Goal: Task Accomplishment & Management: Manage account settings

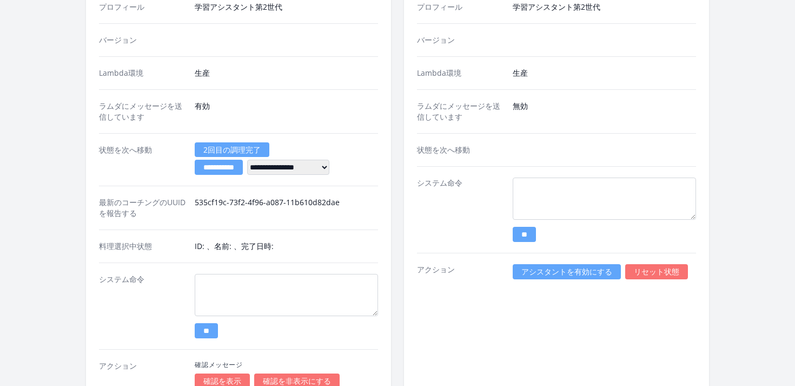
scroll to position [1991, 0]
click at [654, 273] on font "リセット状態" at bounding box center [656, 272] width 45 height 10
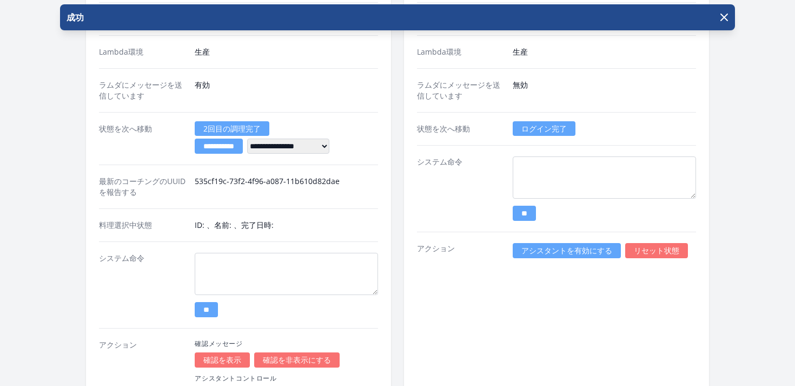
scroll to position [2024, 0]
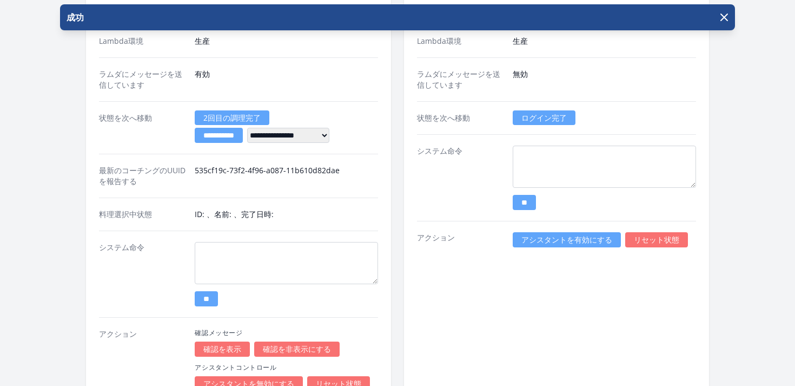
click at [536, 109] on div "状態を次へ移動 ログイン完了" at bounding box center [556, 117] width 279 height 33
click at [536, 118] on font "ログイン完了" at bounding box center [543, 117] width 45 height 10
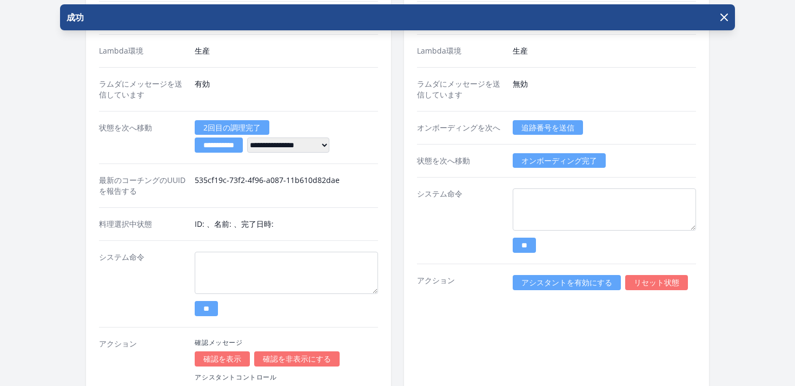
scroll to position [1998, 0]
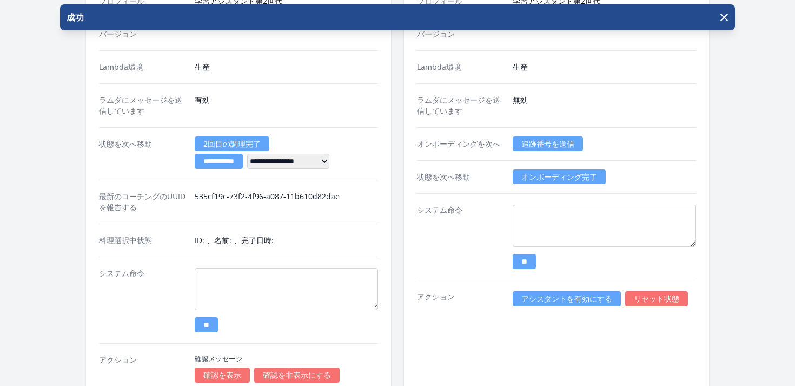
click at [541, 147] on font "追跡番号を送信" at bounding box center [547, 143] width 53 height 10
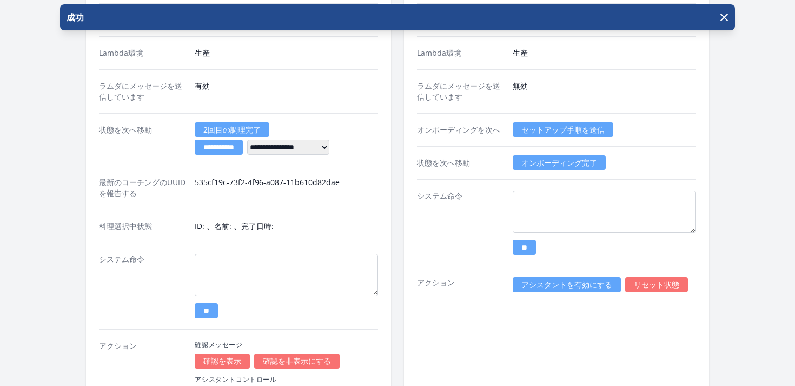
scroll to position [2018, 0]
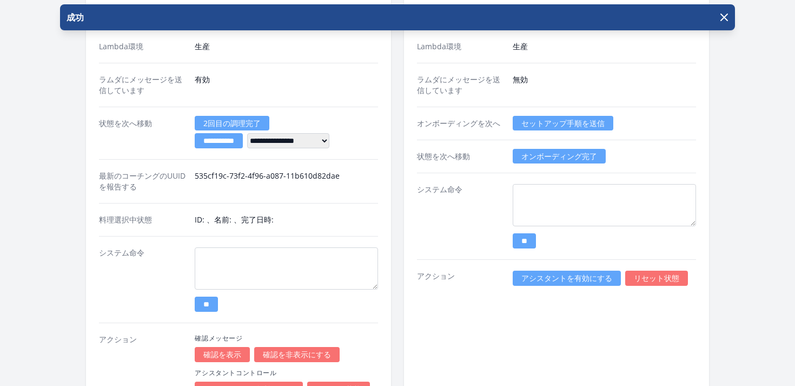
click at [548, 125] on font "セットアップ手順を送信" at bounding box center [562, 123] width 83 height 10
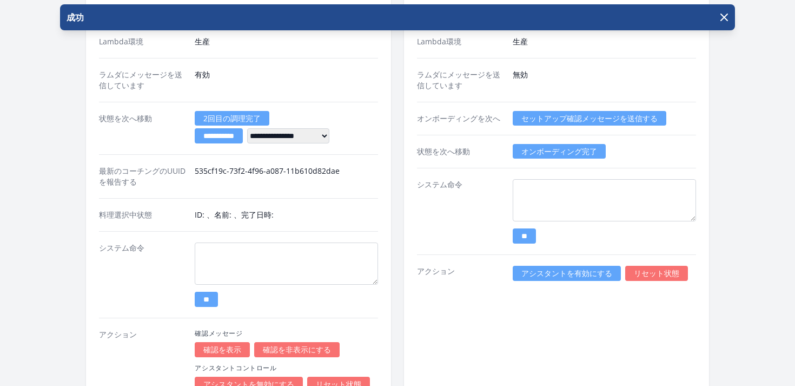
scroll to position [2012, 0]
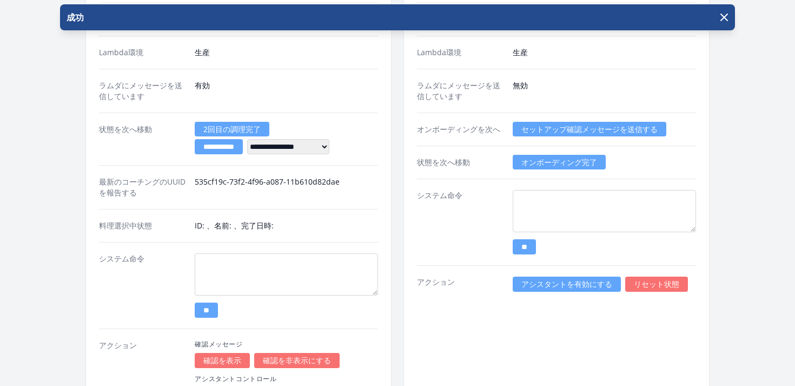
click at [562, 134] on font "セットアップ確認メッセージを送信する" at bounding box center [589, 129] width 136 height 10
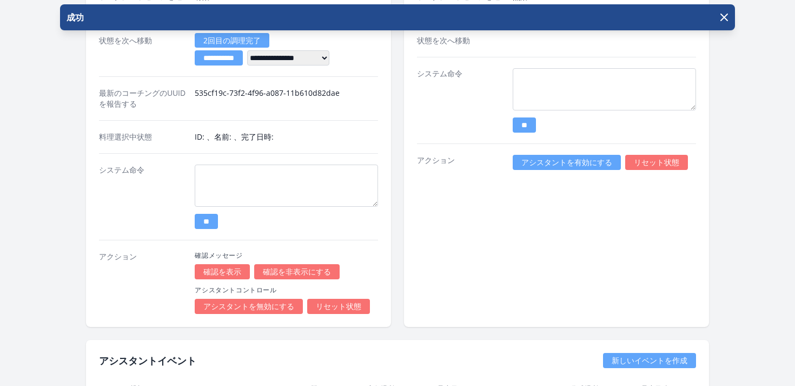
scroll to position [2099, 0]
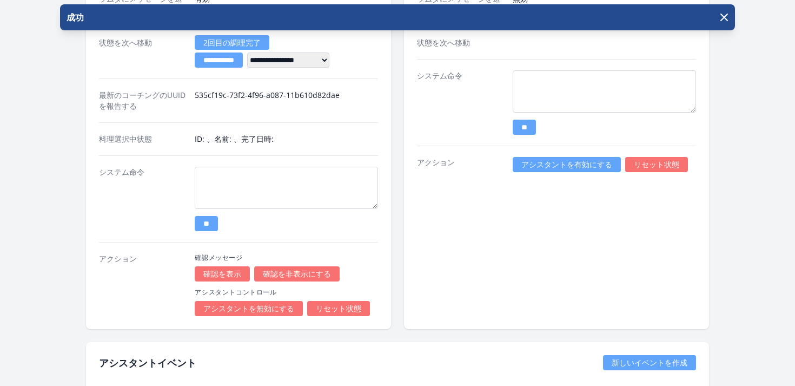
click at [645, 159] on link "リセット状態" at bounding box center [656, 164] width 63 height 15
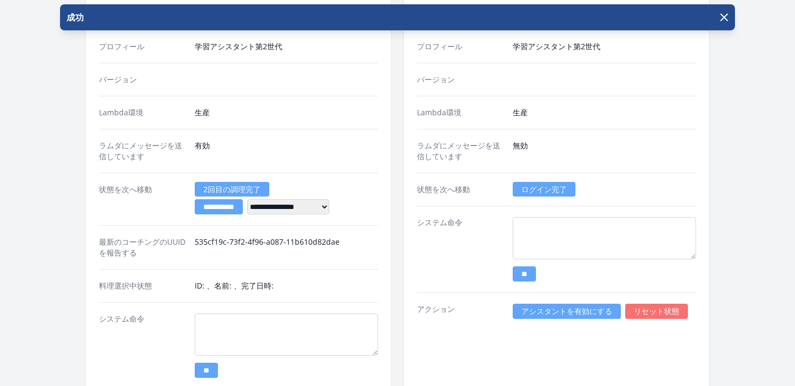
scroll to position [1975, 0]
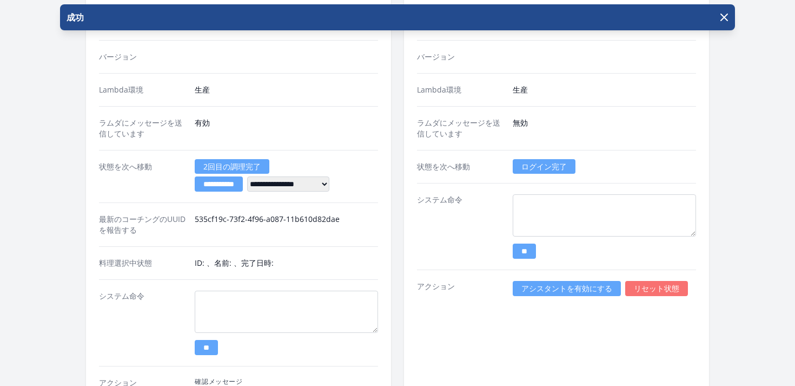
click at [540, 169] on font "ログイン完了" at bounding box center [543, 166] width 45 height 10
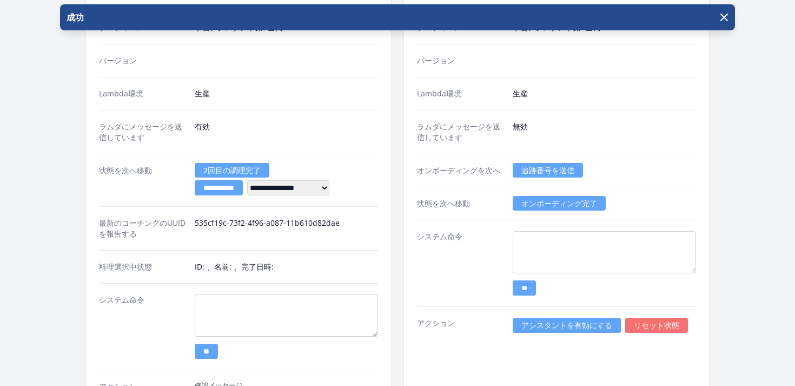
scroll to position [1967, 0]
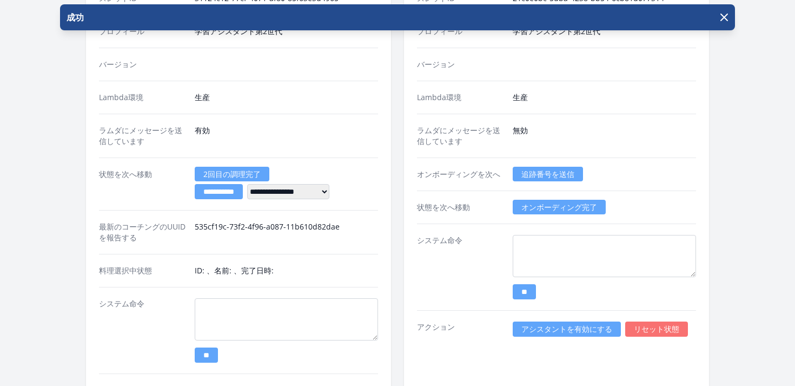
click at [531, 176] on font "追跡番号を送信" at bounding box center [547, 174] width 53 height 10
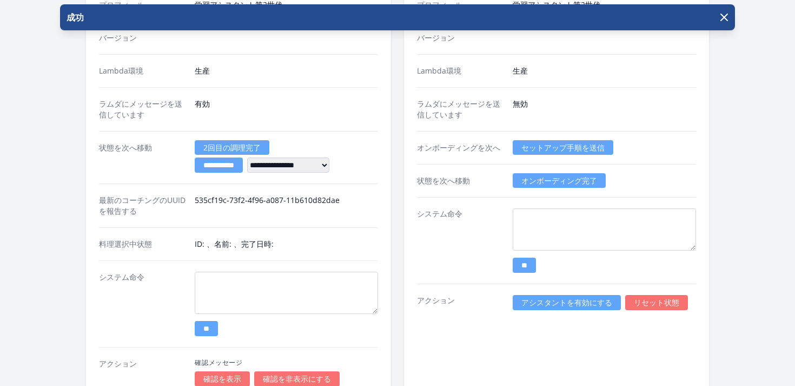
scroll to position [1997, 0]
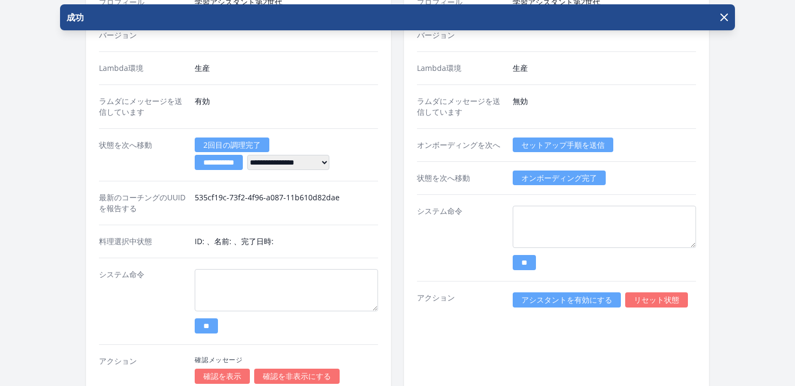
click at [558, 149] on font "セットアップ手順を送信" at bounding box center [562, 145] width 83 height 10
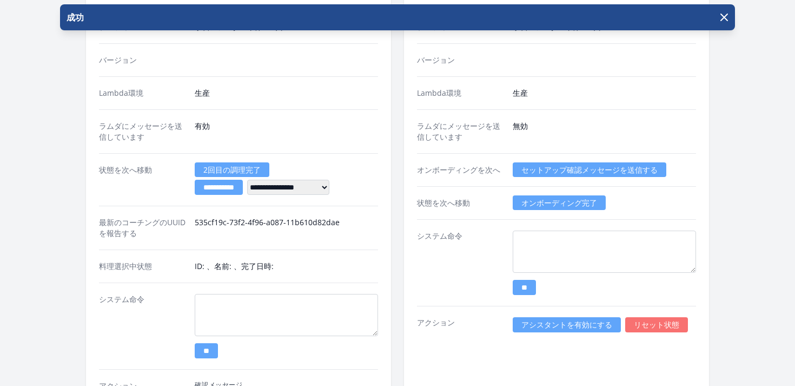
scroll to position [1971, 0]
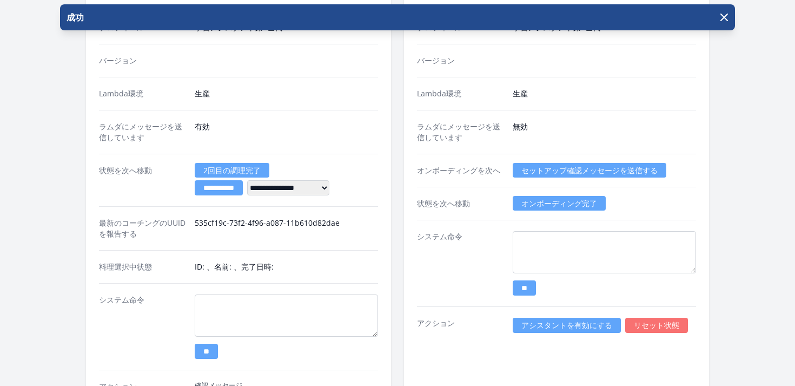
click at [542, 173] on font "セットアップ確認メッセージを送信する" at bounding box center [589, 170] width 136 height 10
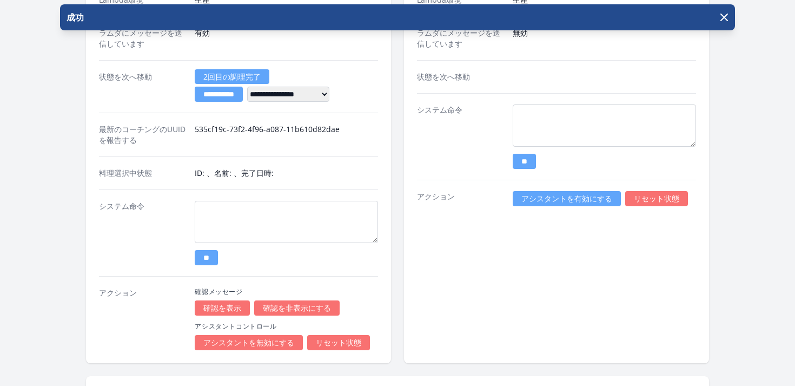
scroll to position [2065, 0]
click at [330, 343] on font "リセット状態" at bounding box center [338, 341] width 45 height 10
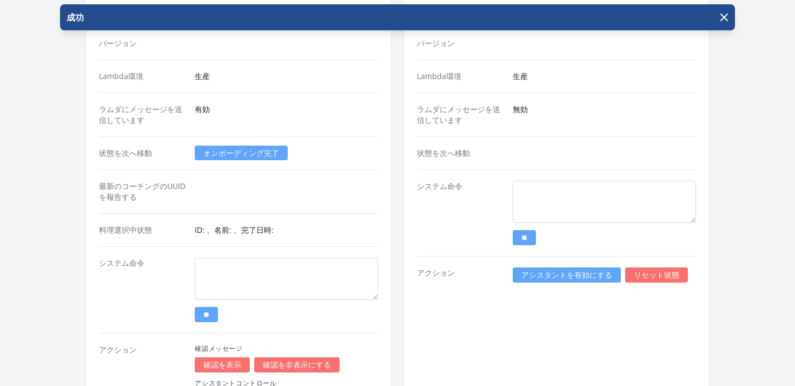
scroll to position [1885, 0]
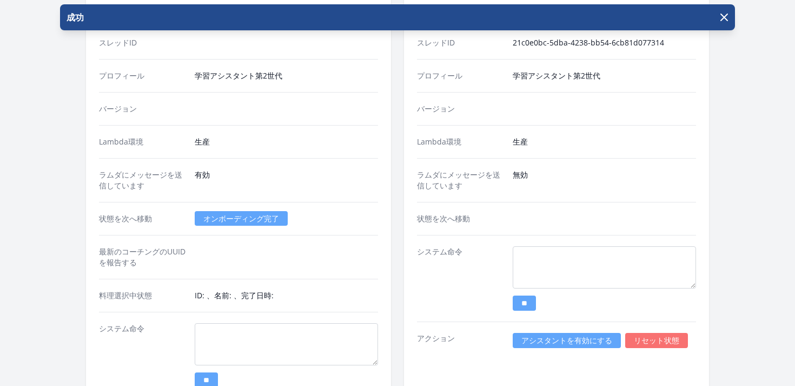
click at [236, 217] on font "オンボーディング完了" at bounding box center [241, 218] width 76 height 10
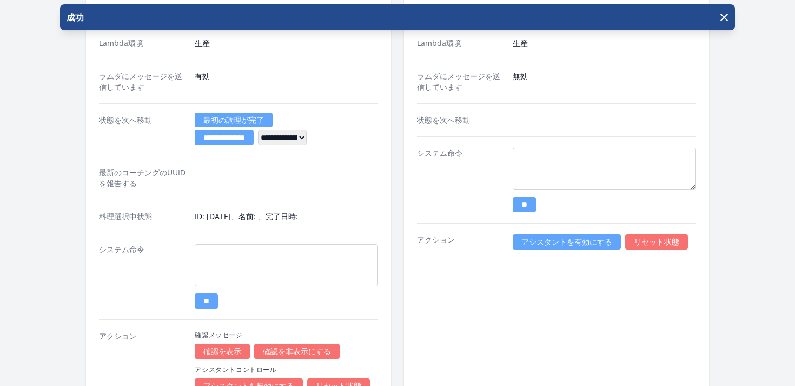
scroll to position [1971, 0]
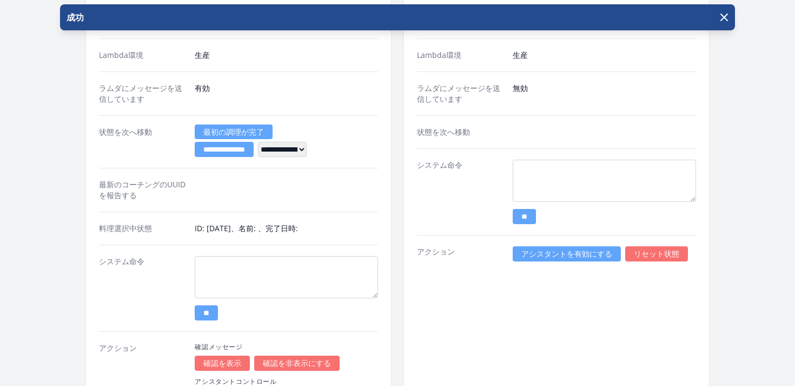
click at [241, 134] on font "最初の調理が完了" at bounding box center [233, 132] width 61 height 10
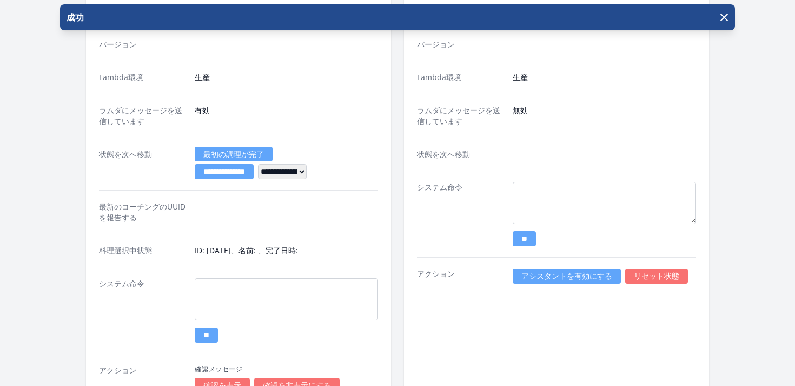
scroll to position [1814, 0]
